Goal: Task Accomplishment & Management: Manage account settings

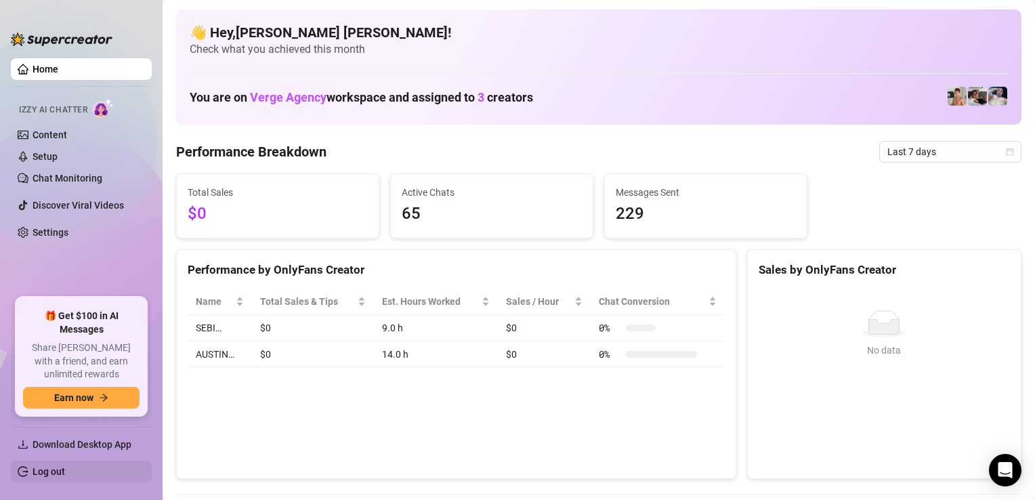
click at [56, 466] on link "Log out" at bounding box center [49, 471] width 33 height 11
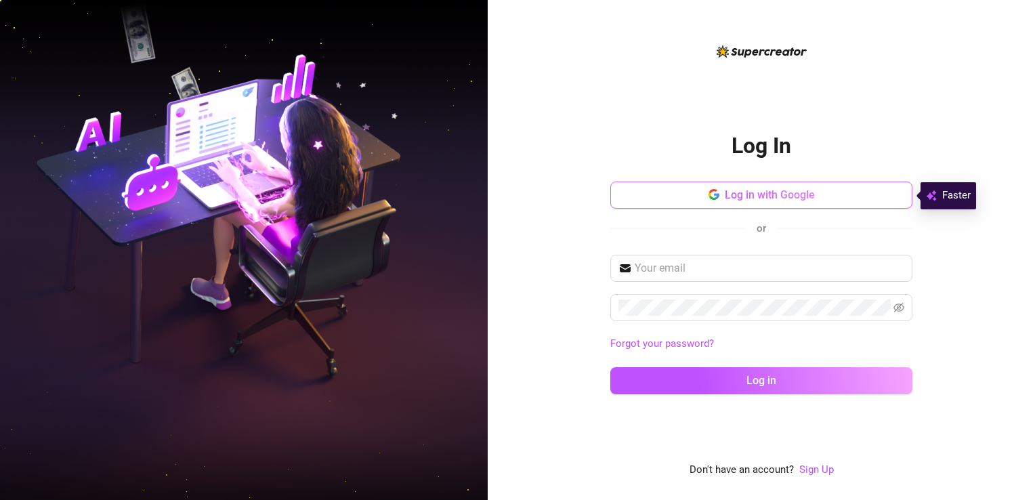
click at [726, 199] on span "Log in with Google" at bounding box center [770, 194] width 90 height 13
